Goal: Complete application form

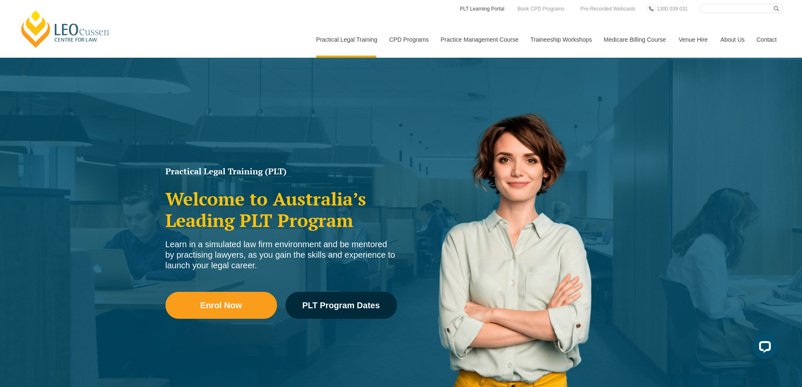
click at [468, 10] on link "PLT Learning Portal" at bounding box center [482, 8] width 46 height 9
